Goal: Task Accomplishment & Management: Manage account settings

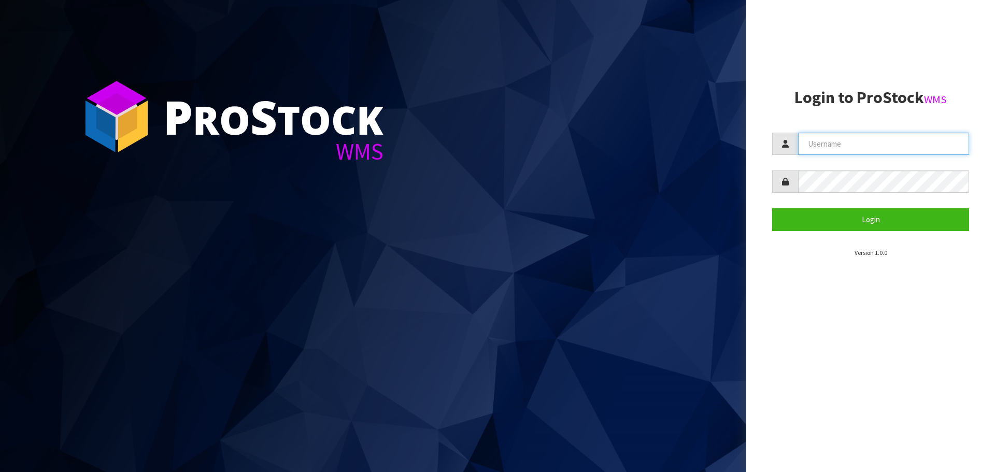
click at [832, 152] on input "text" at bounding box center [883, 144] width 171 height 22
click at [0, 472] on com-1password-button at bounding box center [0, 472] width 0 height 0
click at [916, 141] on input "text" at bounding box center [883, 144] width 171 height 22
click at [849, 124] on section "Login to ProStock WMS Login Version 1.0.0" at bounding box center [870, 173] width 197 height 169
click at [844, 141] on input "text" at bounding box center [883, 144] width 171 height 22
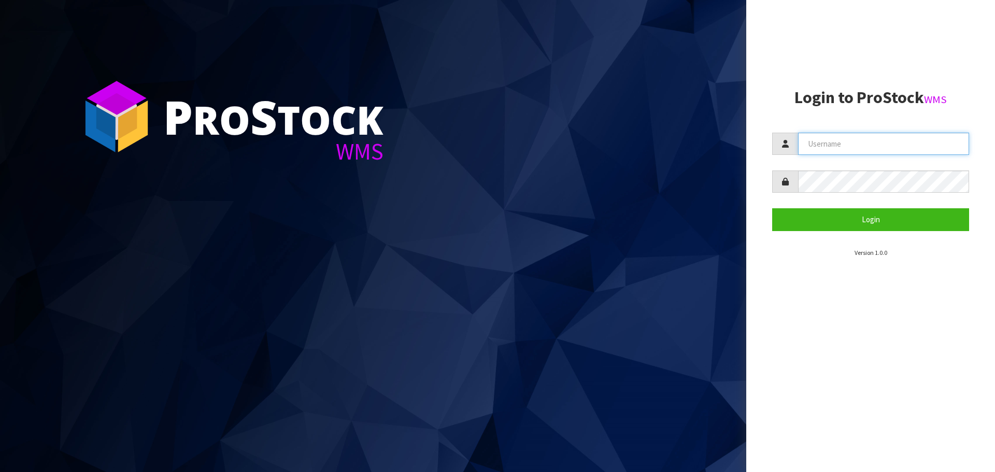
type input "[EMAIL_ADDRESS][DOMAIN_NAME]"
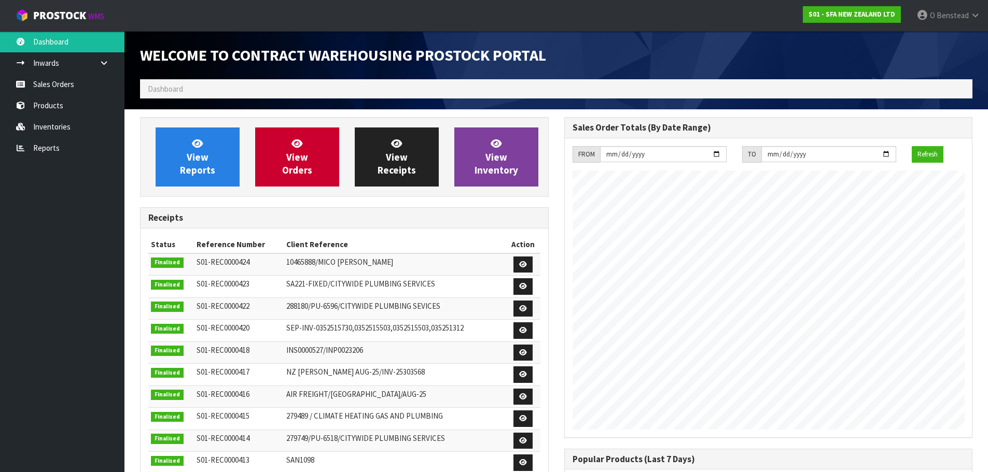
scroll to position [575, 424]
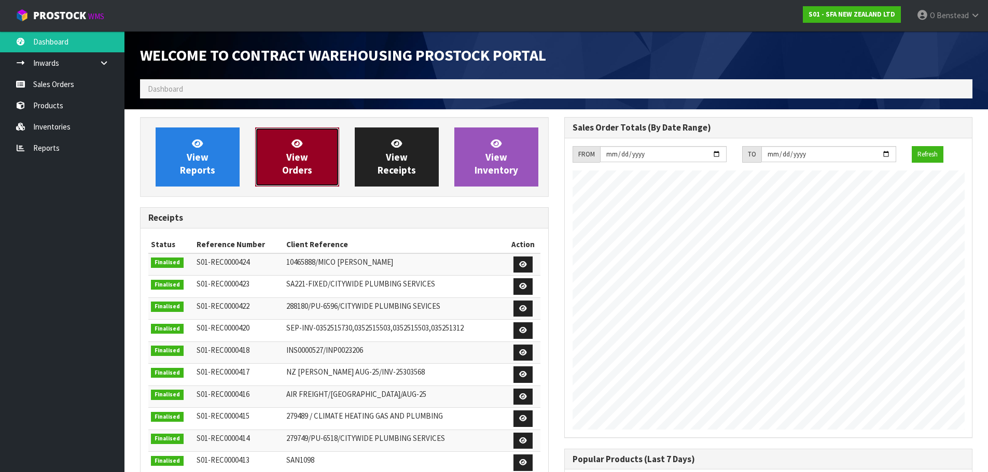
click at [296, 180] on link "View Orders" at bounding box center [297, 157] width 84 height 59
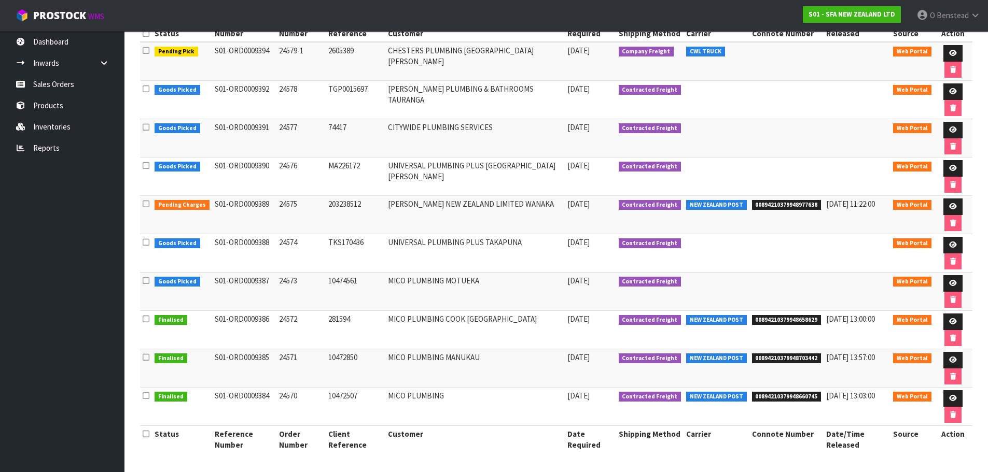
scroll to position [18, 0]
